Goal: Communication & Community: Answer question/provide support

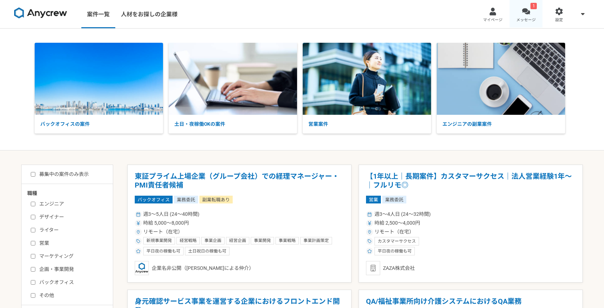
click at [526, 14] on div at bounding box center [526, 11] width 8 height 8
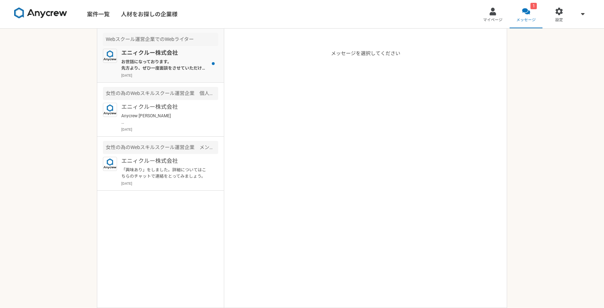
click at [181, 70] on p "お世話になっております。 先方より、ぜひ一度面談をさせていただければとご連絡をいただきましたので、候補日を複数いただけますでしょうか？ ご確認よろしくお願いい…" at bounding box center [164, 65] width 87 height 13
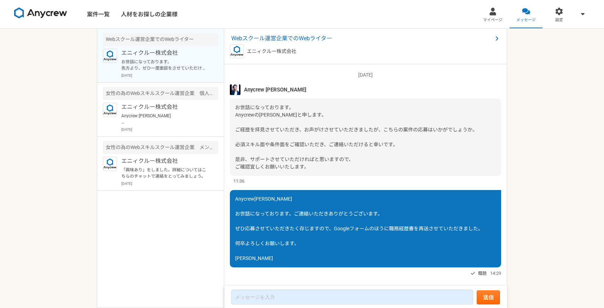
scroll to position [626, 0]
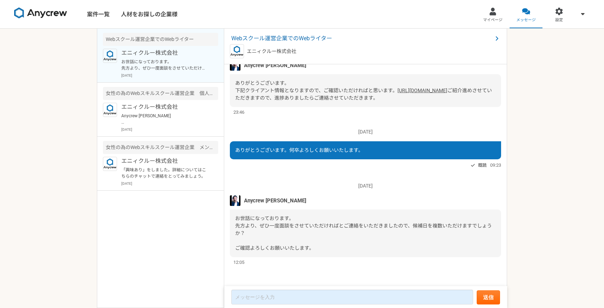
click at [397, 183] on p "2025/09/01（月）" at bounding box center [365, 186] width 271 height 7
